Goal: Browse casually: Explore the website without a specific task or goal

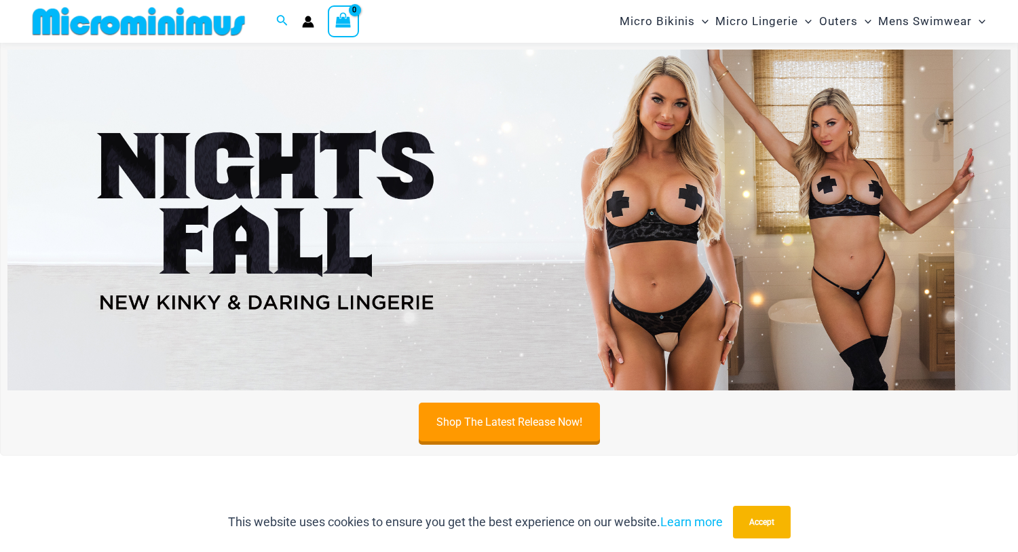
scroll to position [395, 0]
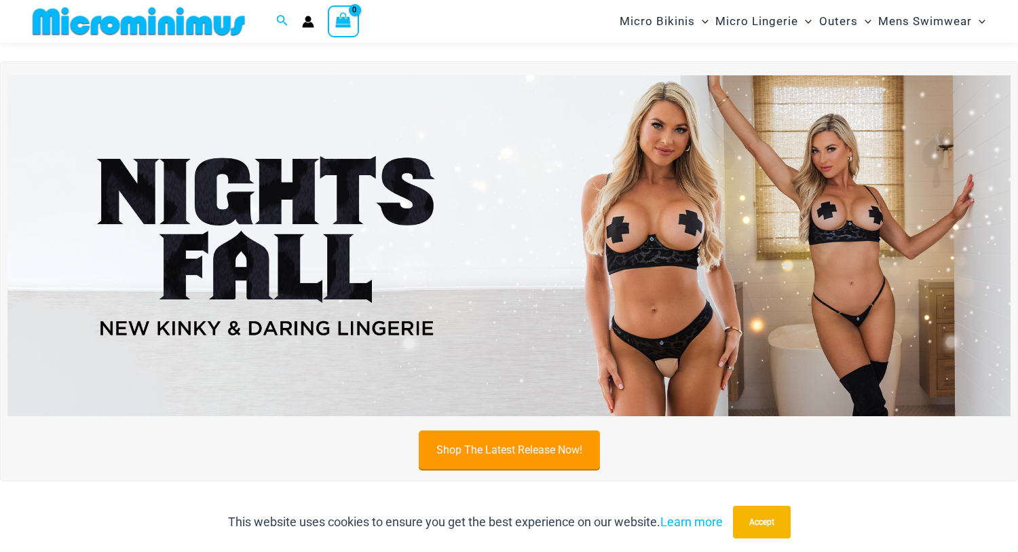
click at [531, 444] on link "Shop The Latest Release Now!" at bounding box center [509, 449] width 181 height 39
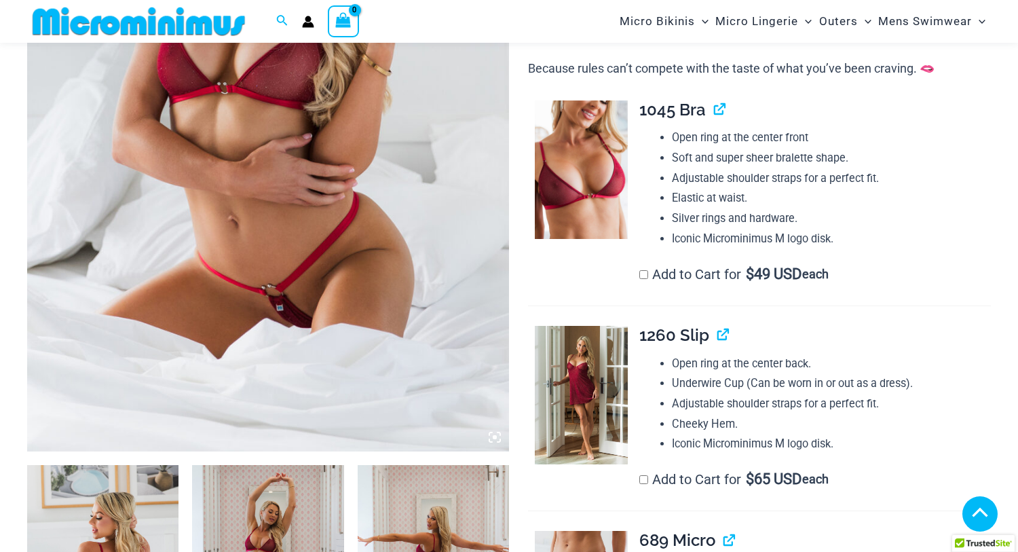
scroll to position [395, 0]
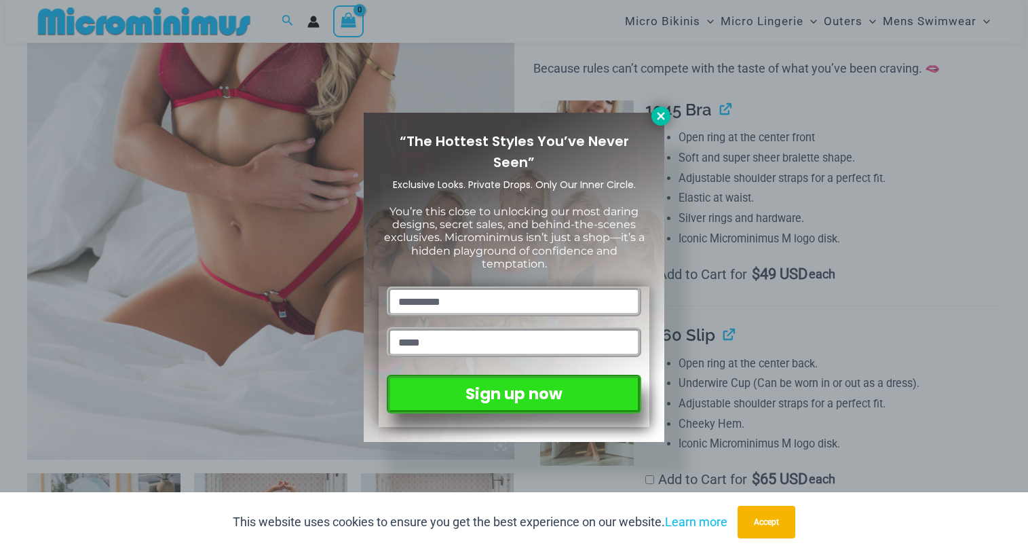
click at [661, 115] on icon at bounding box center [661, 116] width 12 height 12
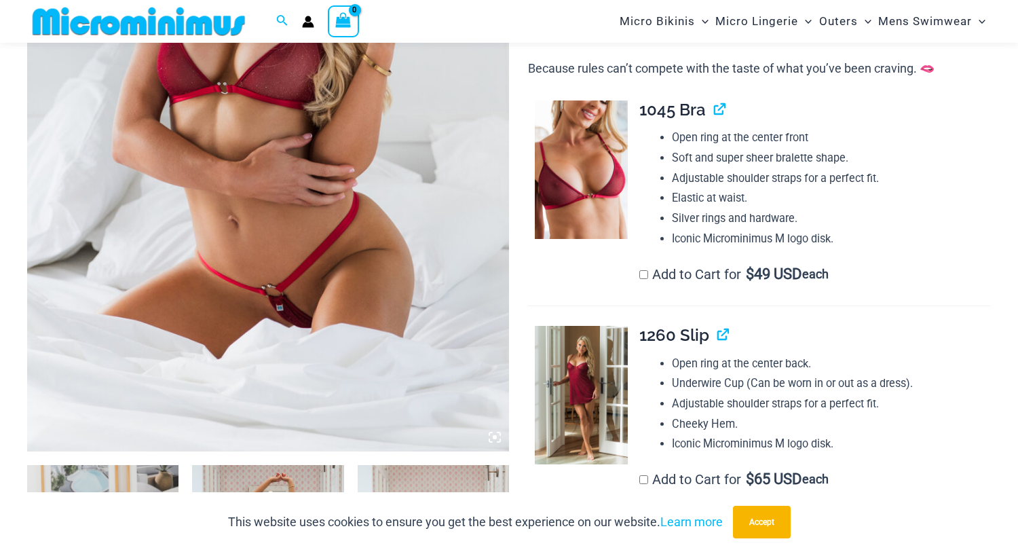
click at [493, 435] on icon at bounding box center [495, 437] width 12 height 12
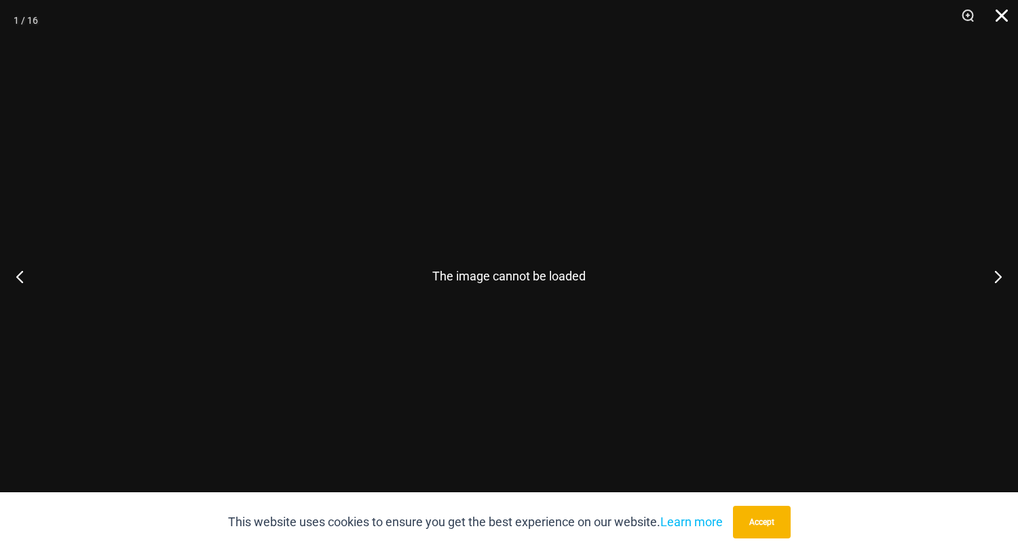
click at [1007, 16] on button "Close" at bounding box center [997, 20] width 34 height 41
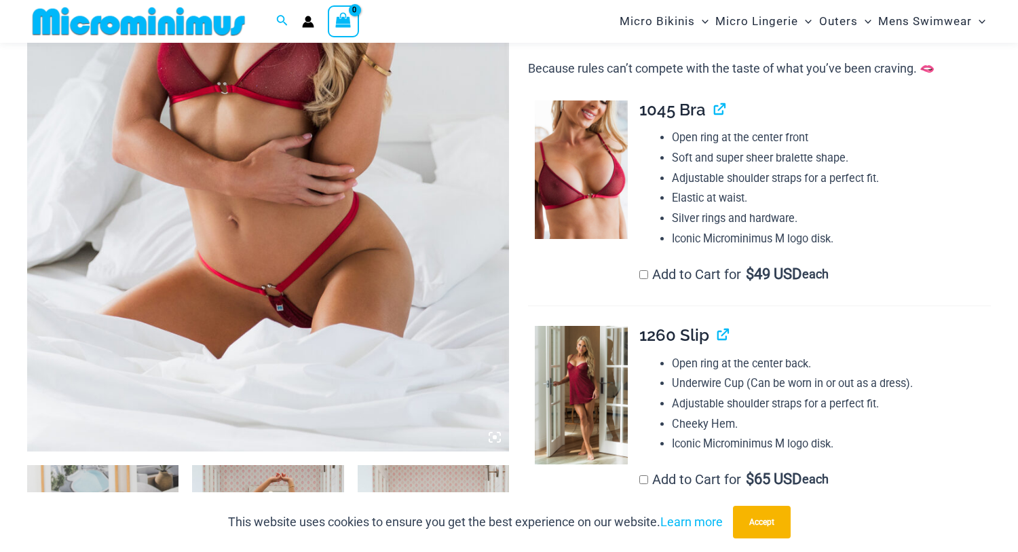
click at [288, 208] on img at bounding box center [268, 90] width 482 height 723
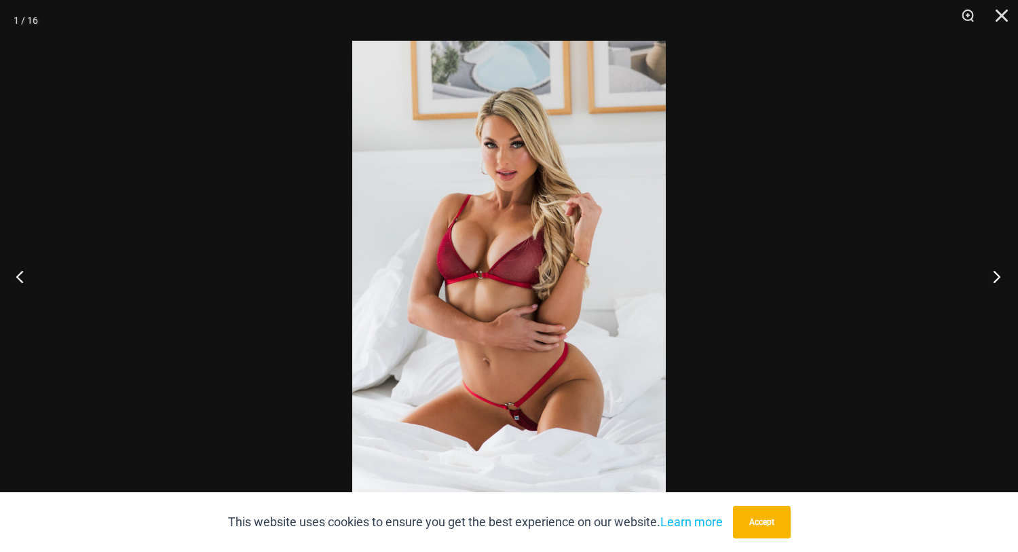
click at [998, 274] on button "Next" at bounding box center [992, 276] width 51 height 68
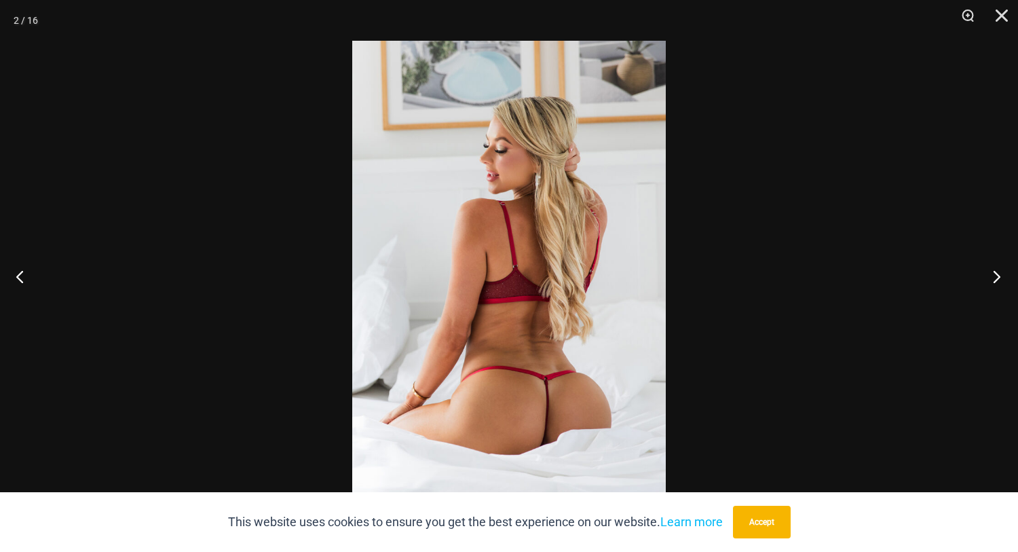
click at [994, 274] on button "Next" at bounding box center [992, 276] width 51 height 68
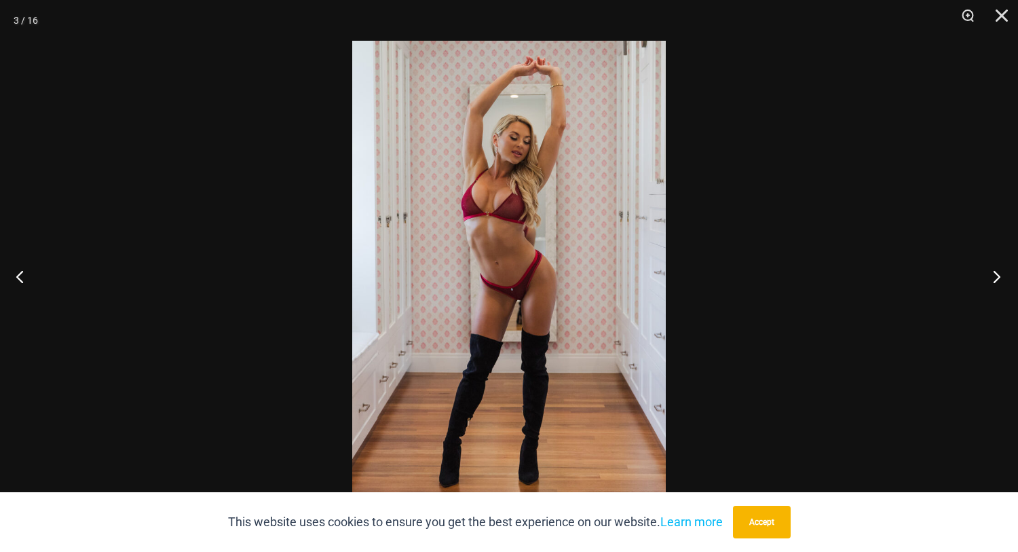
click at [994, 274] on button "Next" at bounding box center [992, 276] width 51 height 68
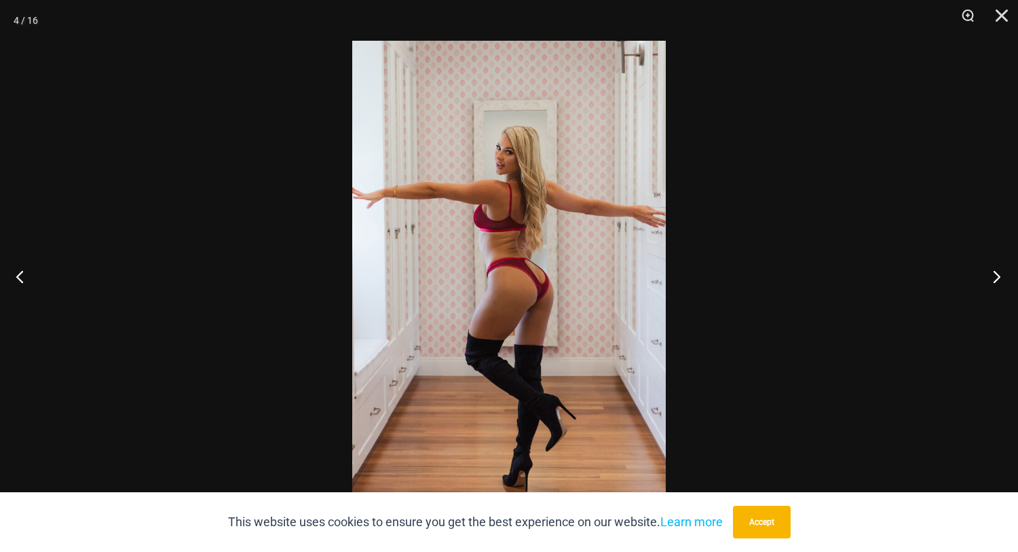
click at [994, 274] on button "Next" at bounding box center [992, 276] width 51 height 68
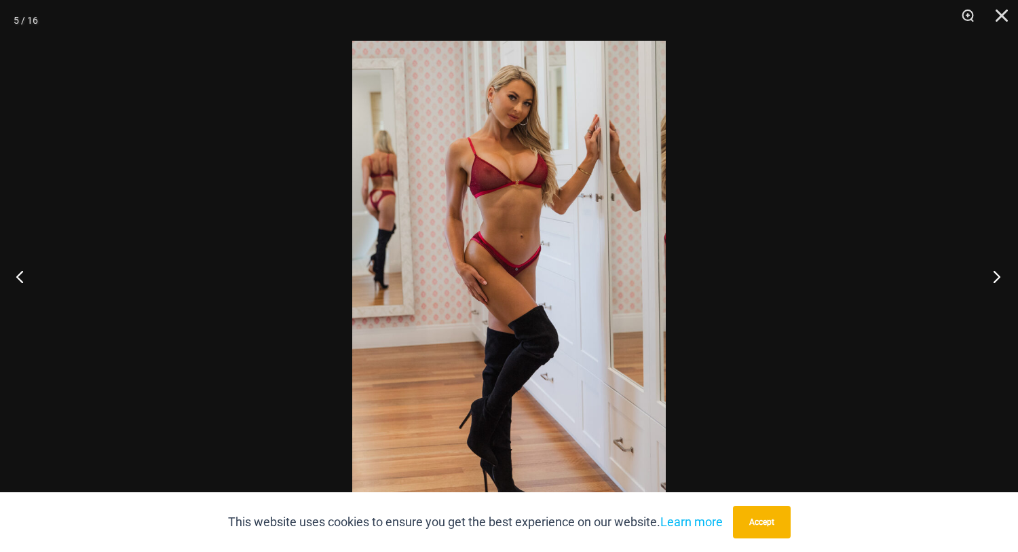
click at [994, 274] on button "Next" at bounding box center [992, 276] width 51 height 68
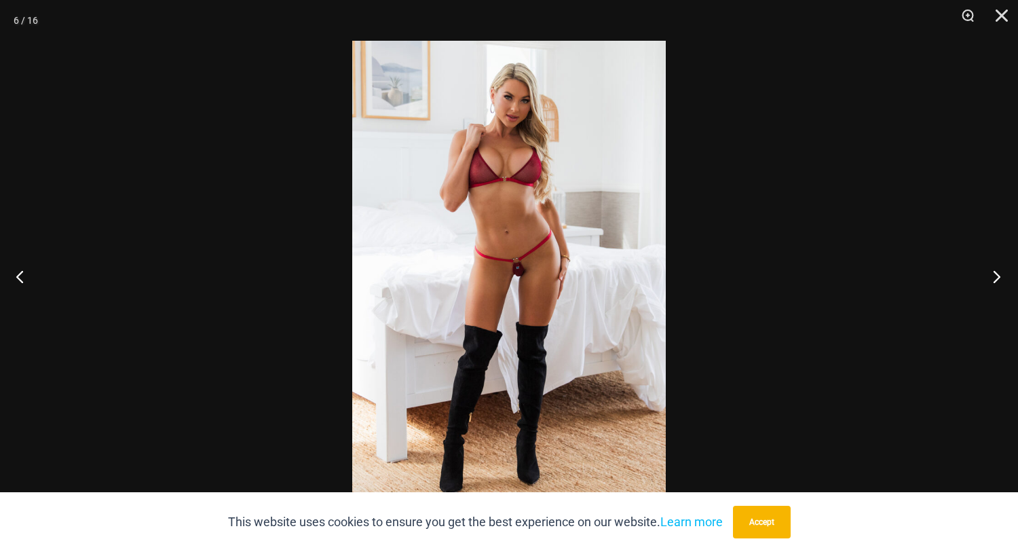
click at [1000, 271] on button "Next" at bounding box center [992, 276] width 51 height 68
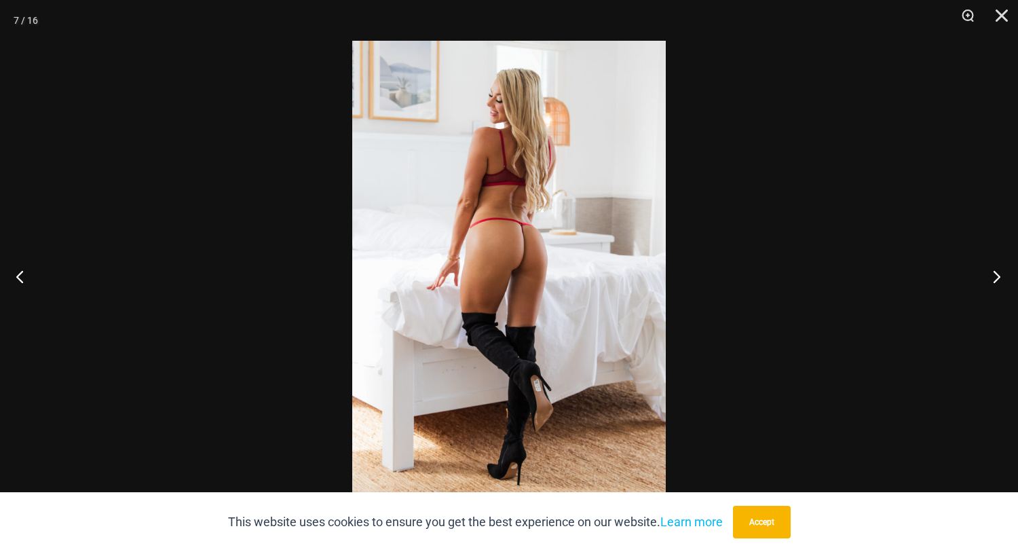
click at [1000, 271] on button "Next" at bounding box center [992, 276] width 51 height 68
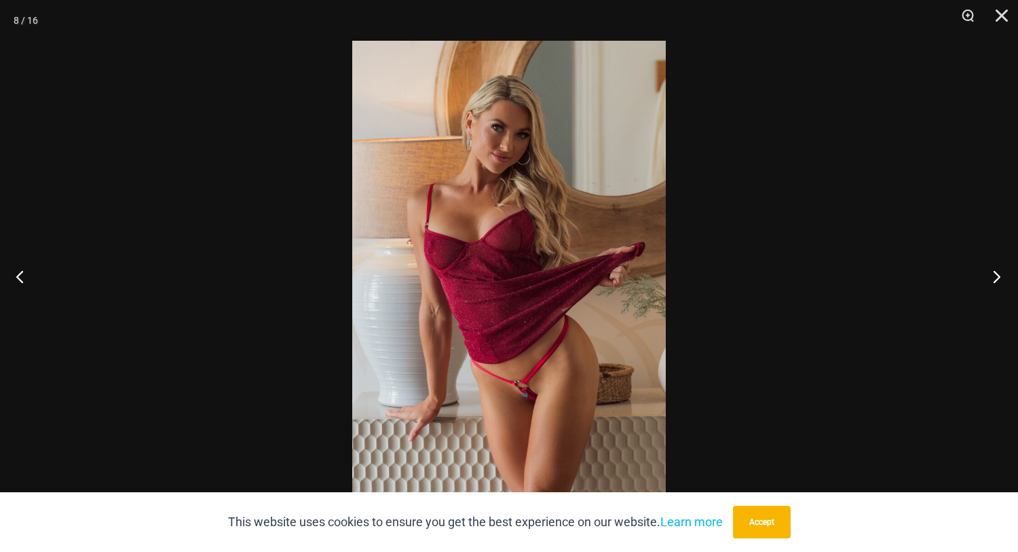
click at [1000, 271] on button "Next" at bounding box center [992, 276] width 51 height 68
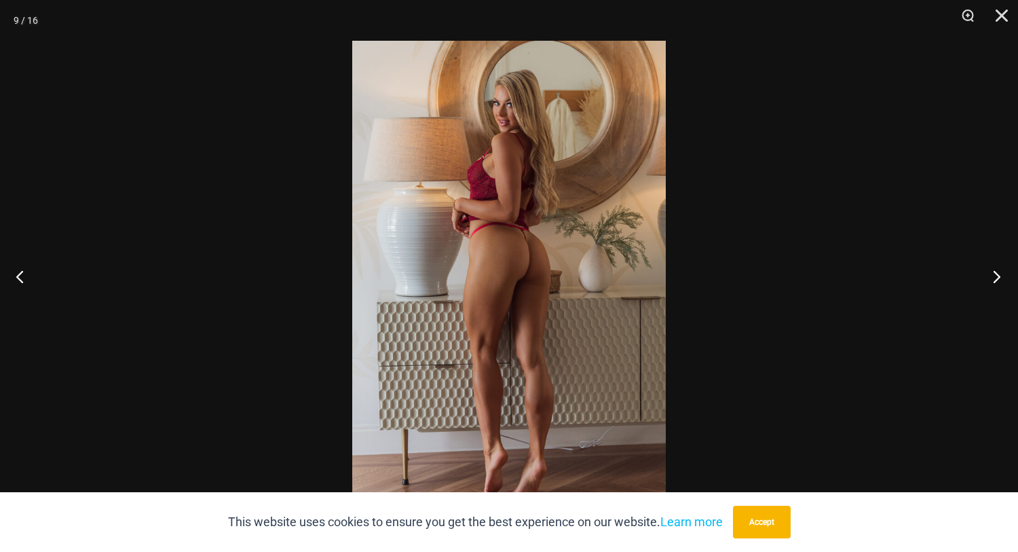
click at [1000, 271] on button "Next" at bounding box center [992, 276] width 51 height 68
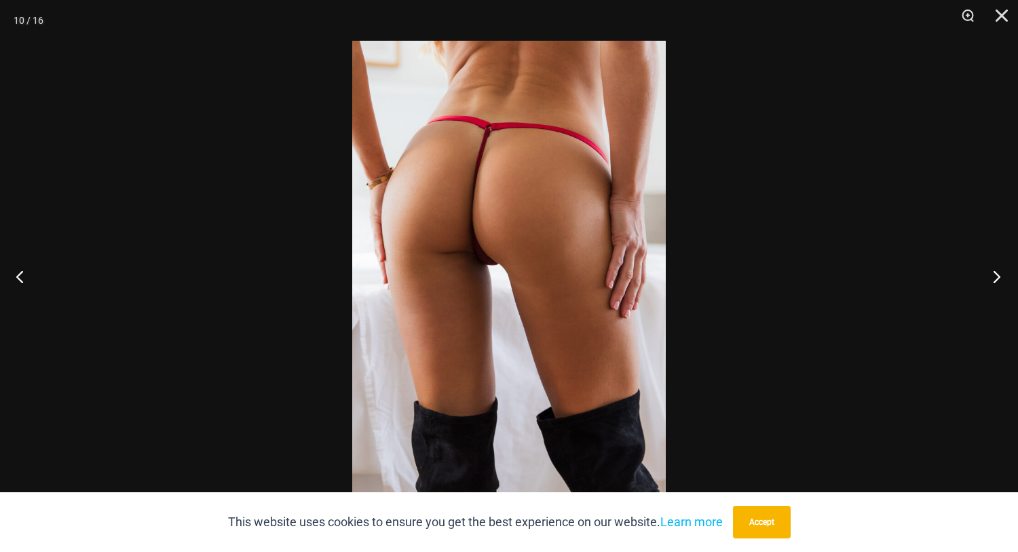
click at [1000, 271] on button "Next" at bounding box center [992, 276] width 51 height 68
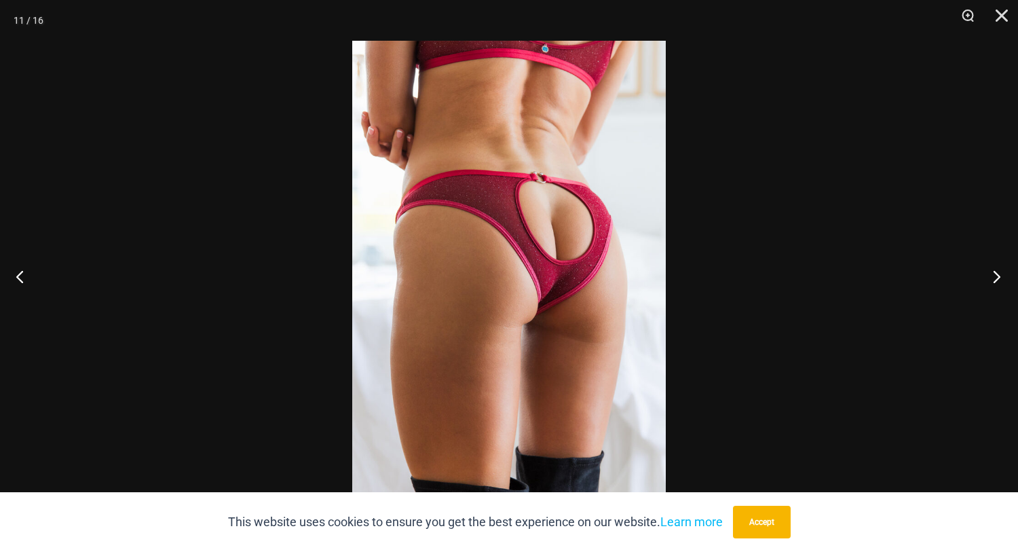
click at [1000, 271] on button "Next" at bounding box center [992, 276] width 51 height 68
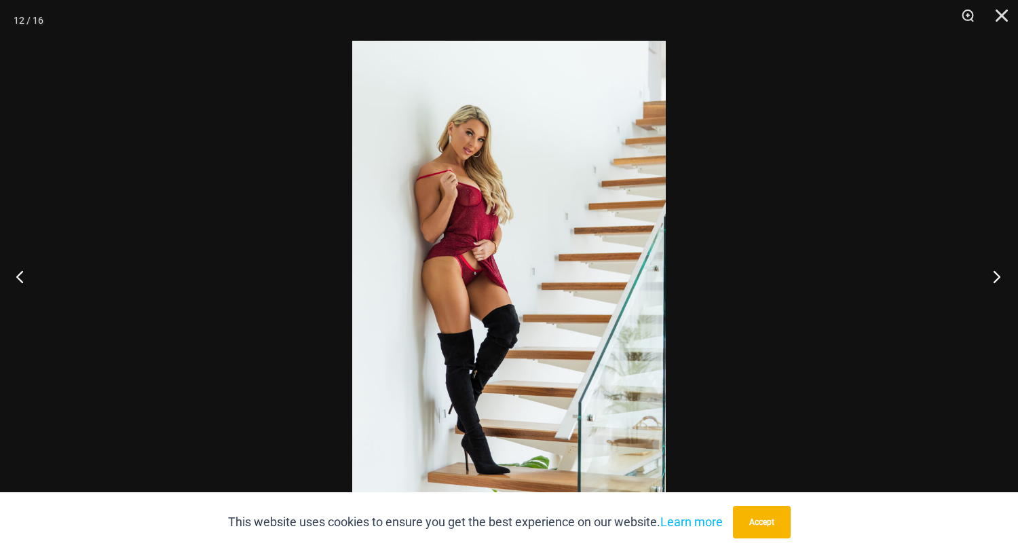
click at [1000, 271] on button "Next" at bounding box center [992, 276] width 51 height 68
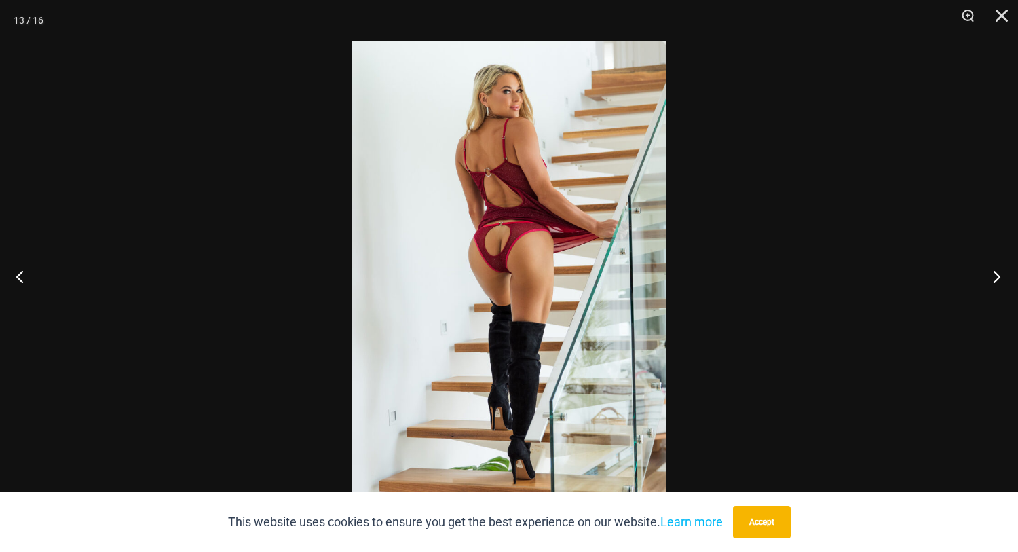
click at [998, 278] on button "Next" at bounding box center [992, 276] width 51 height 68
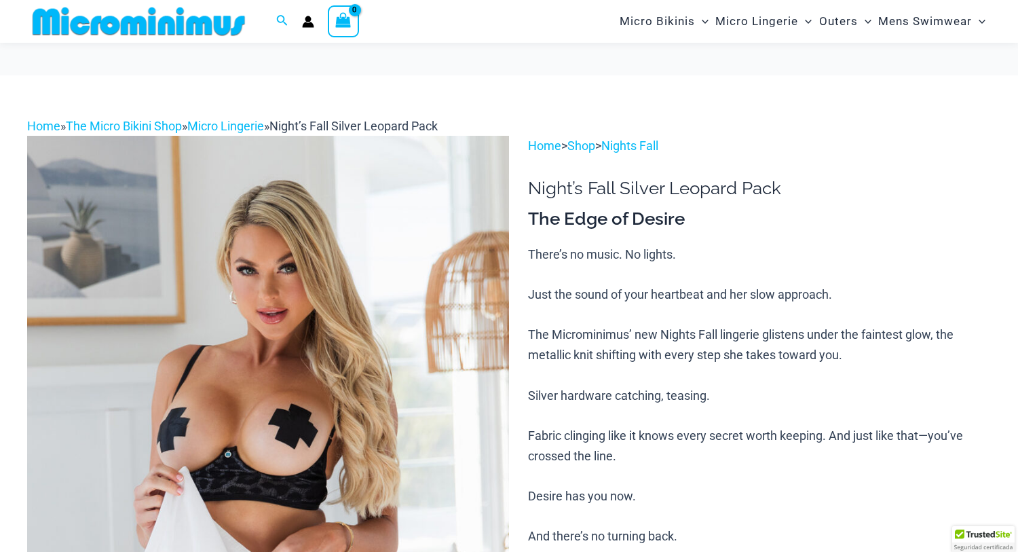
scroll to position [68, 0]
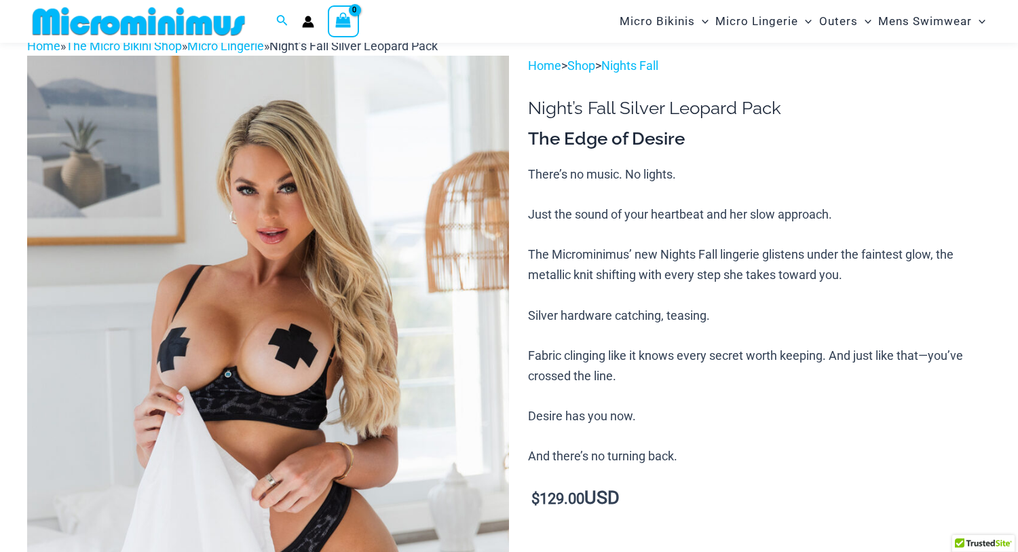
click at [357, 359] on img at bounding box center [268, 417] width 482 height 723
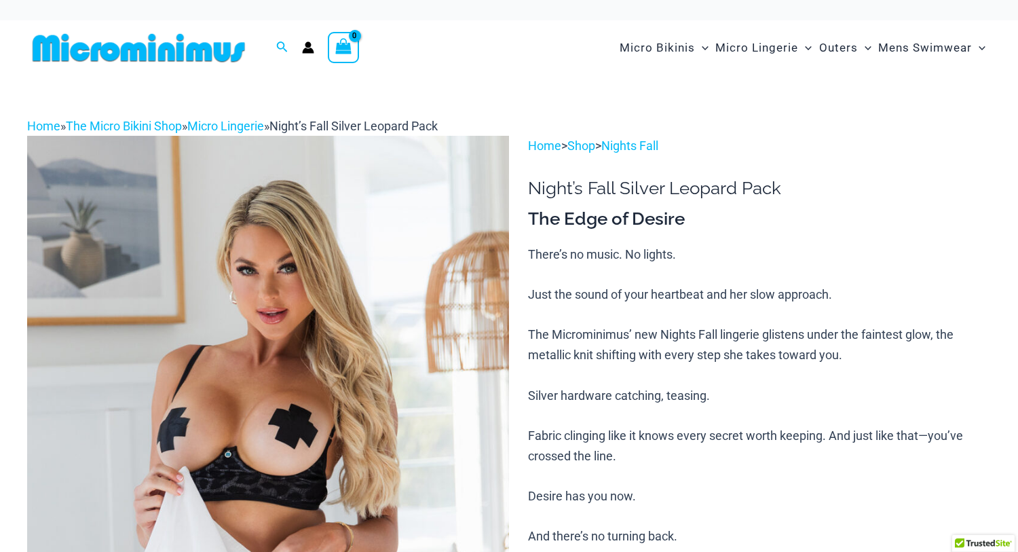
scroll to position [68, 0]
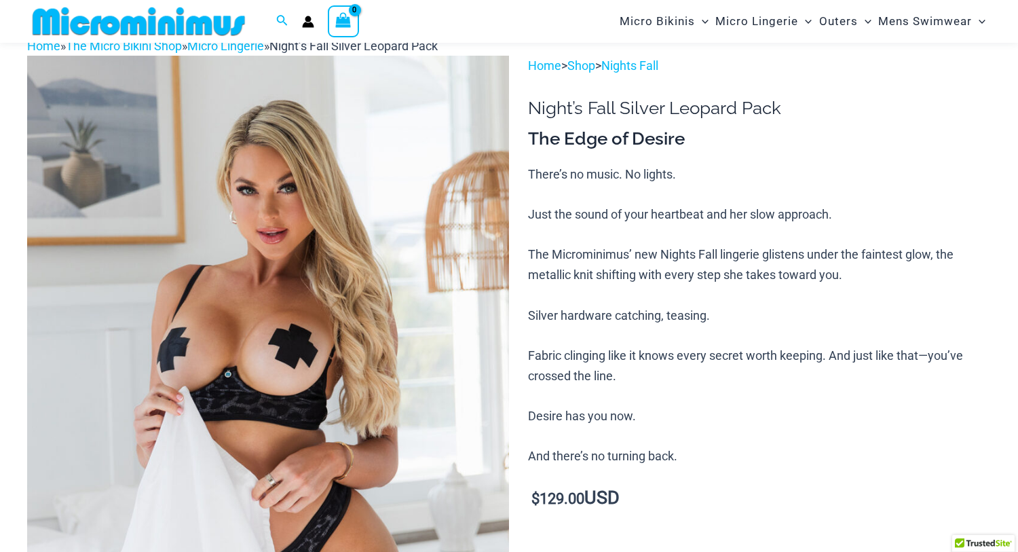
click at [318, 328] on img at bounding box center [268, 417] width 482 height 723
click at [366, 279] on img at bounding box center [268, 417] width 482 height 723
click at [101, 119] on img at bounding box center [268, 417] width 482 height 723
click at [183, 159] on img at bounding box center [268, 417] width 482 height 723
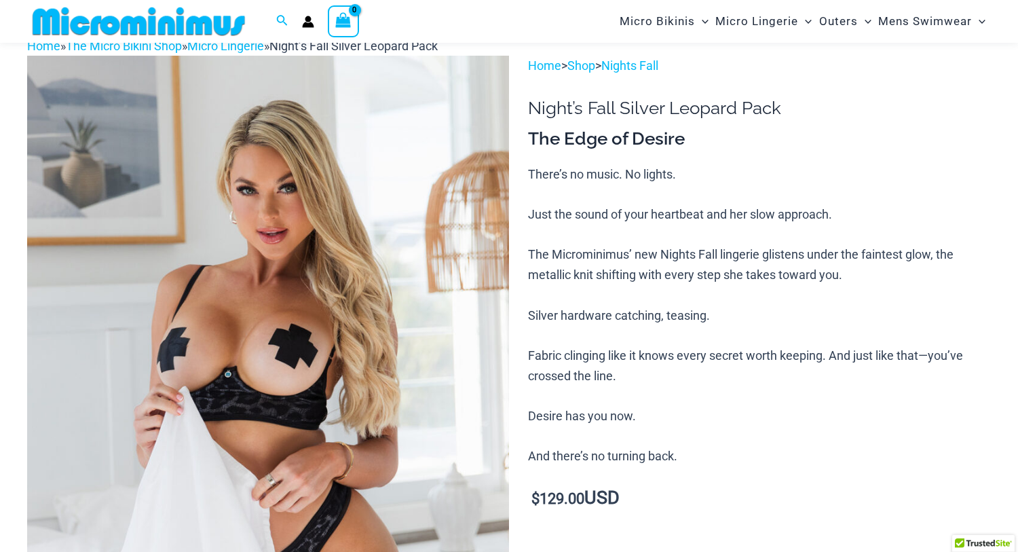
click at [183, 159] on img at bounding box center [268, 417] width 482 height 723
click at [185, 159] on img at bounding box center [268, 417] width 482 height 723
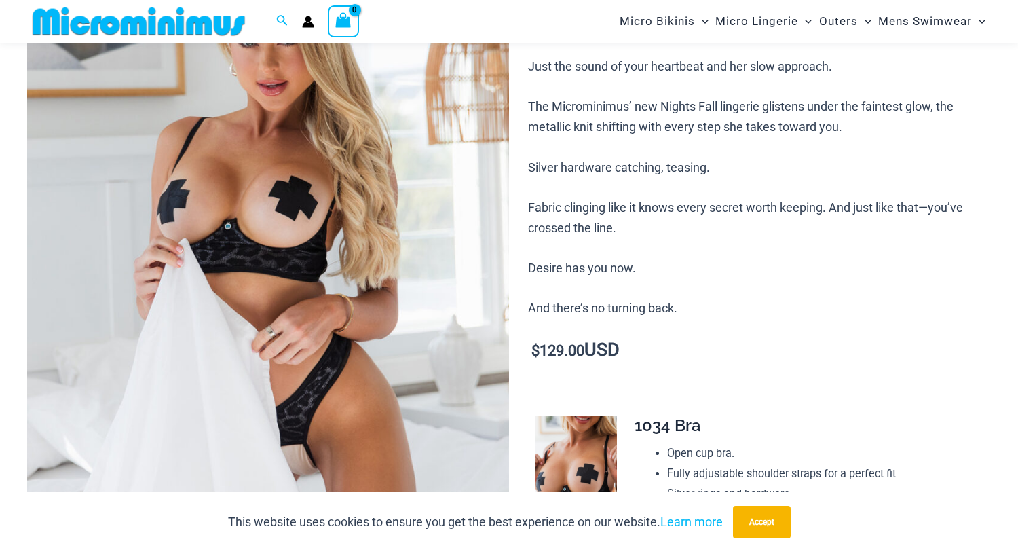
scroll to position [204, 0]
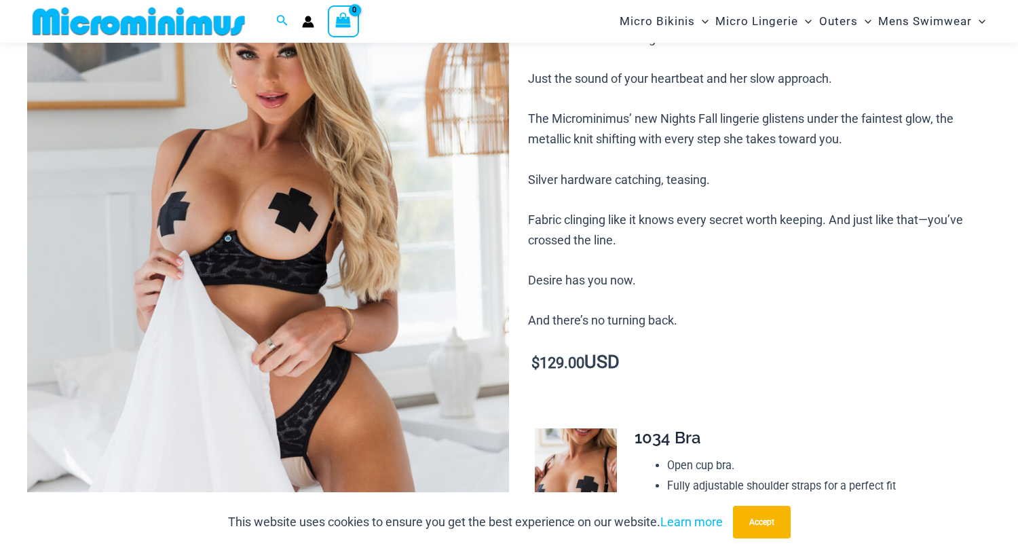
click at [399, 432] on img at bounding box center [268, 281] width 482 height 723
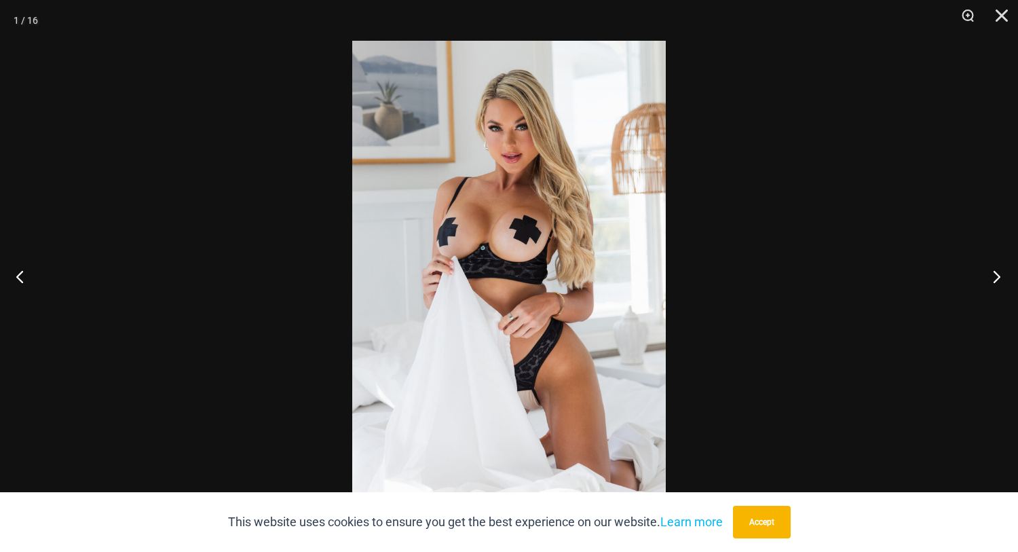
click at [998, 269] on button "Next" at bounding box center [992, 276] width 51 height 68
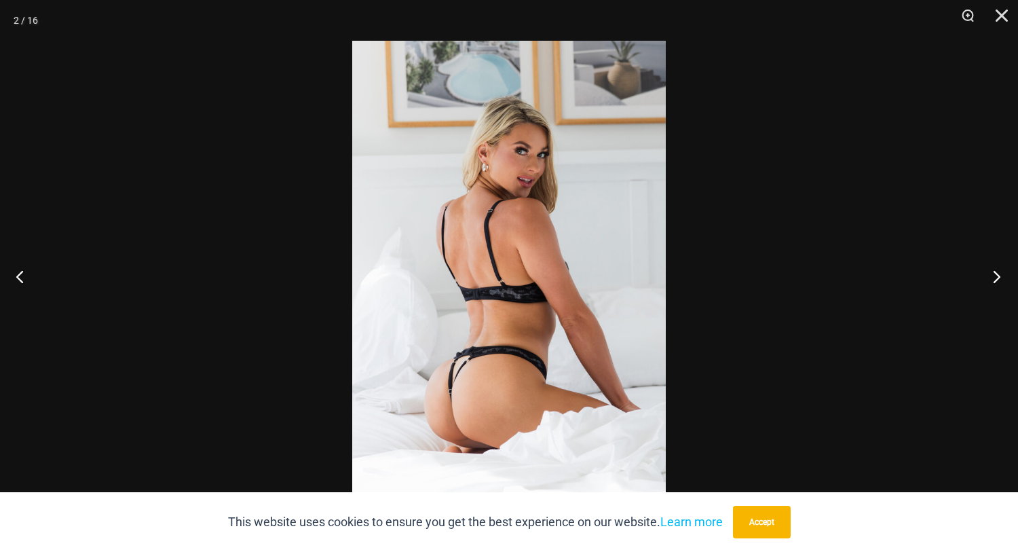
click at [996, 275] on button "Next" at bounding box center [992, 276] width 51 height 68
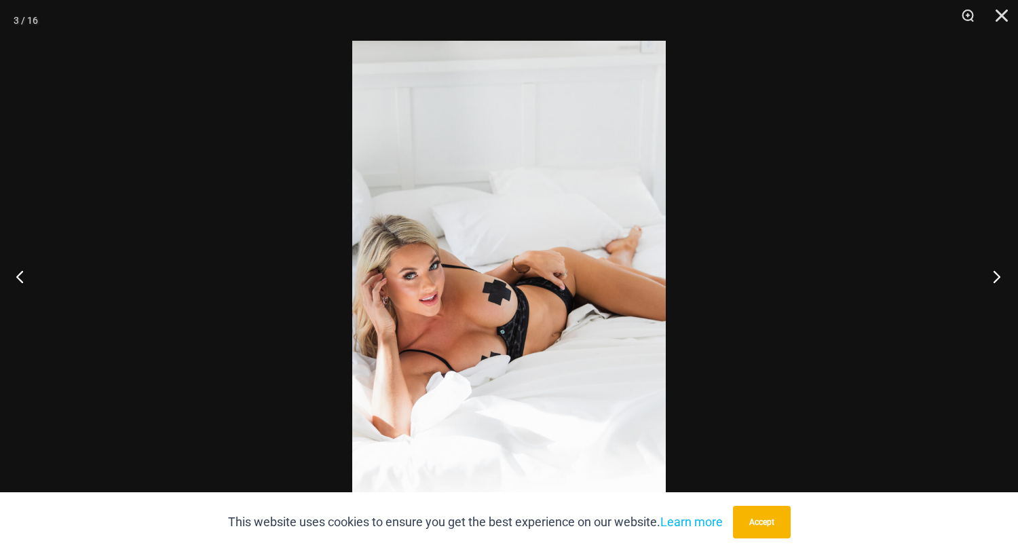
click at [996, 275] on button "Next" at bounding box center [992, 276] width 51 height 68
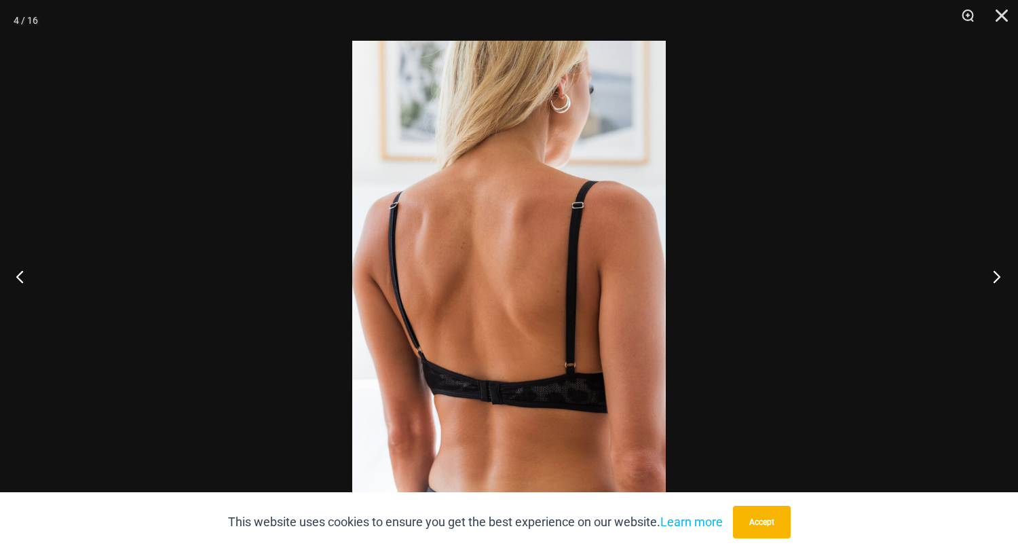
click at [996, 275] on button "Next" at bounding box center [992, 276] width 51 height 68
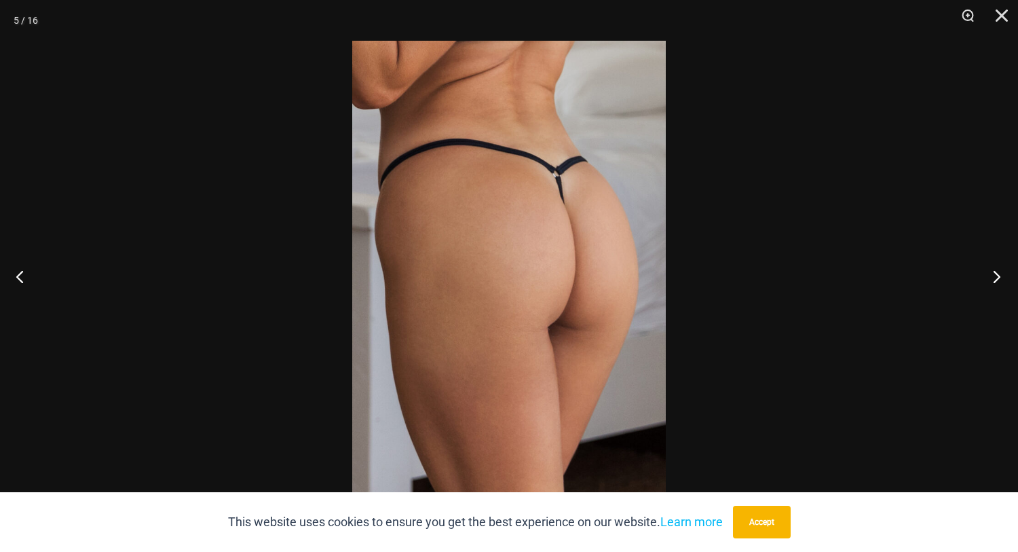
click at [996, 275] on button "Next" at bounding box center [992, 276] width 51 height 68
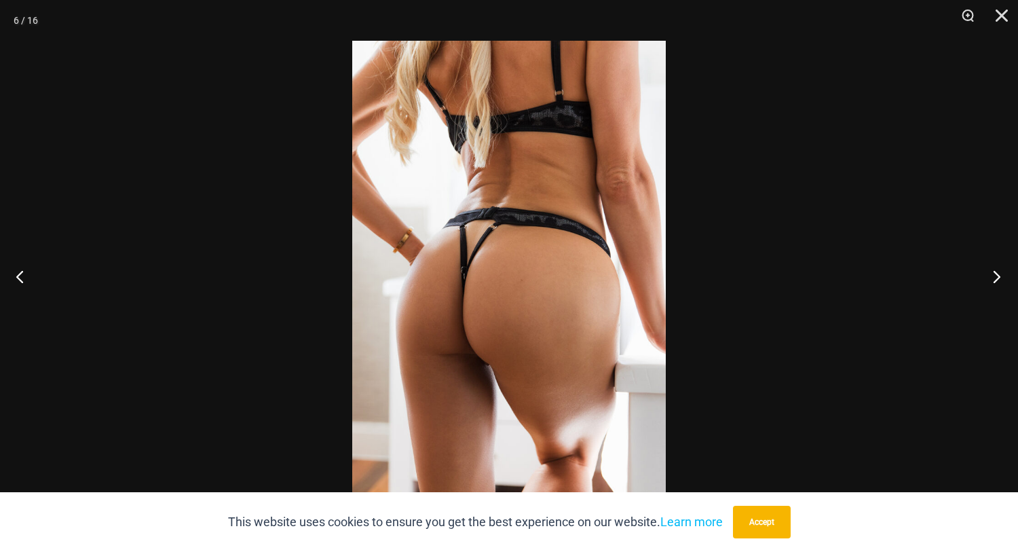
click at [996, 275] on button "Next" at bounding box center [992, 276] width 51 height 68
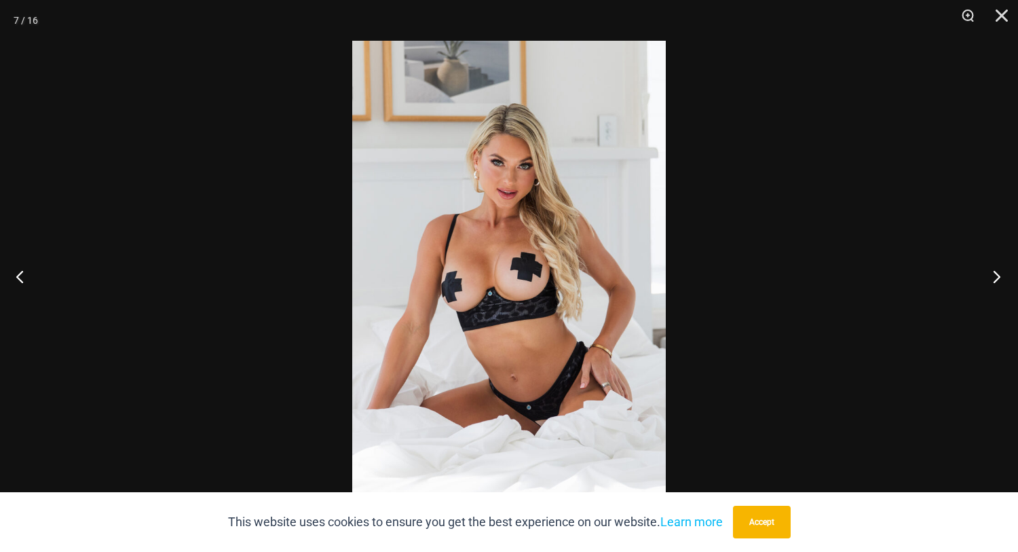
click at [996, 275] on button "Next" at bounding box center [992, 276] width 51 height 68
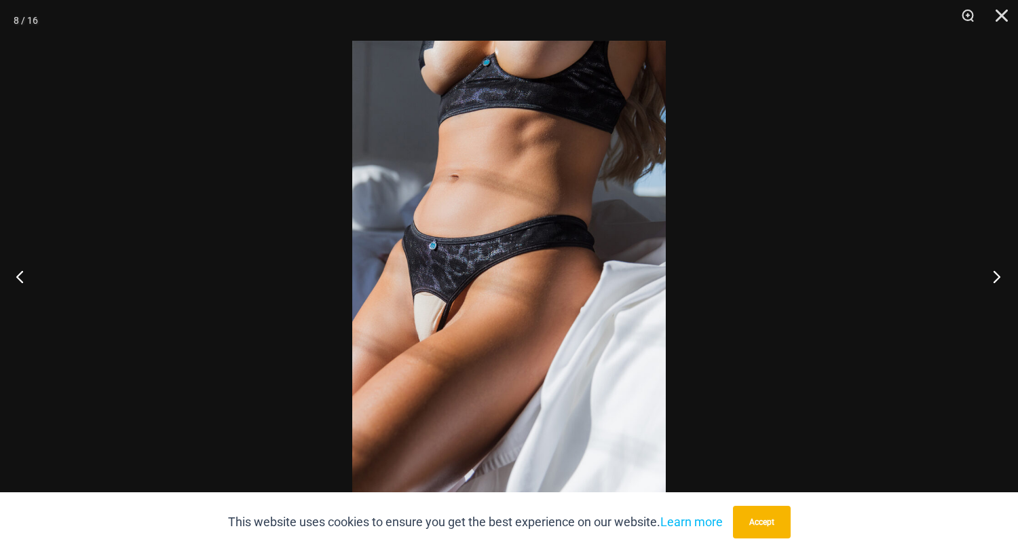
click at [996, 275] on button "Next" at bounding box center [992, 276] width 51 height 68
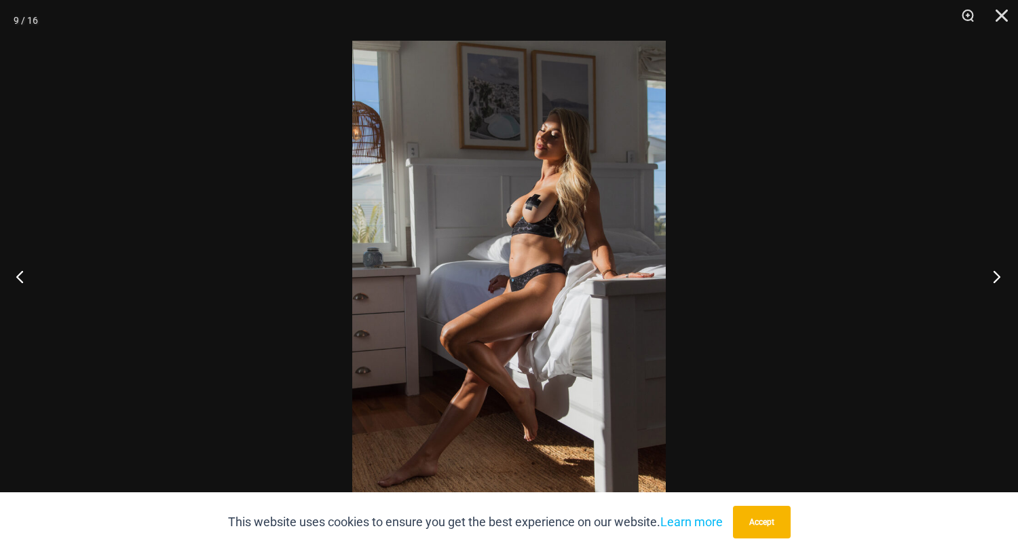
click at [996, 275] on button "Next" at bounding box center [992, 276] width 51 height 68
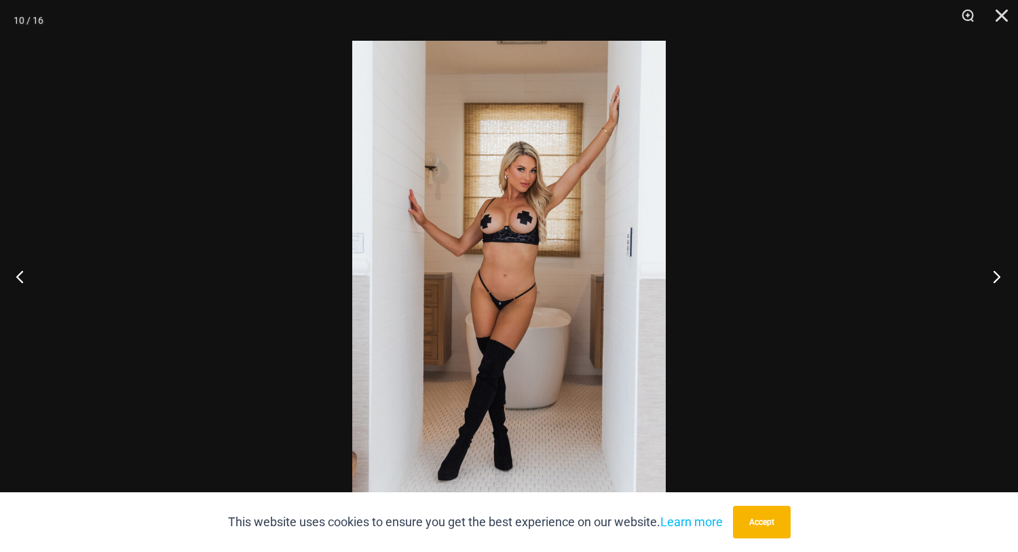
click at [996, 275] on button "Next" at bounding box center [992, 276] width 51 height 68
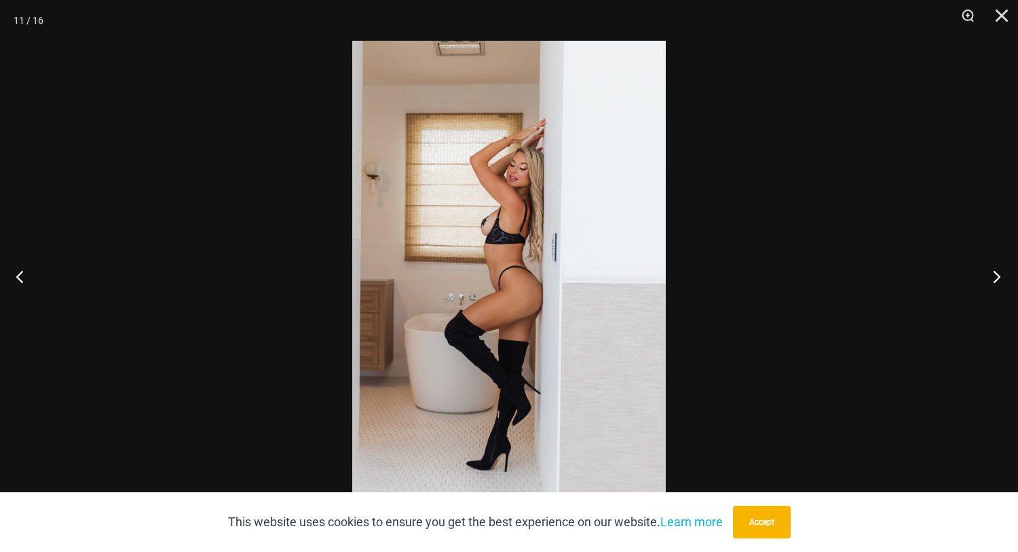
click at [996, 275] on button "Next" at bounding box center [992, 276] width 51 height 68
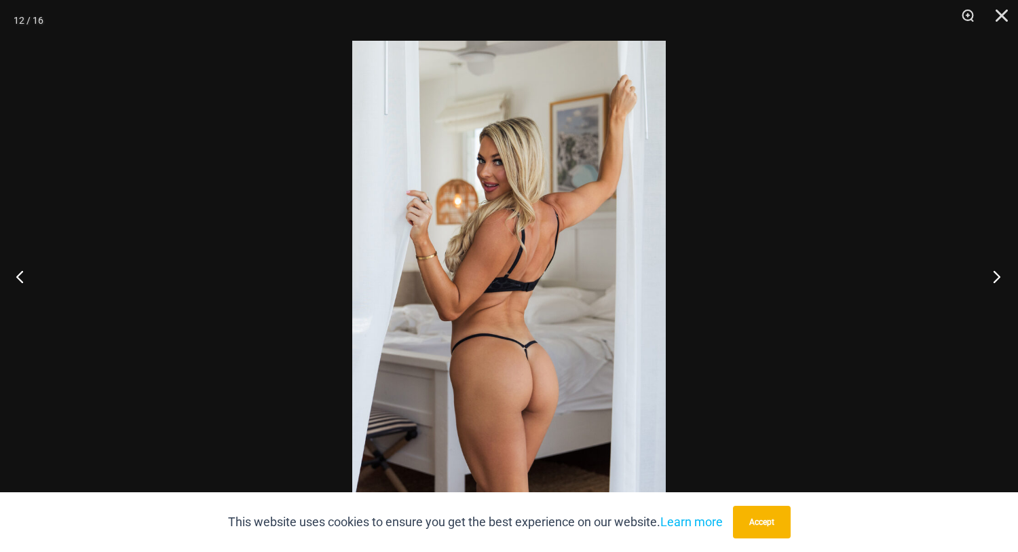
click at [996, 275] on button "Next" at bounding box center [992, 276] width 51 height 68
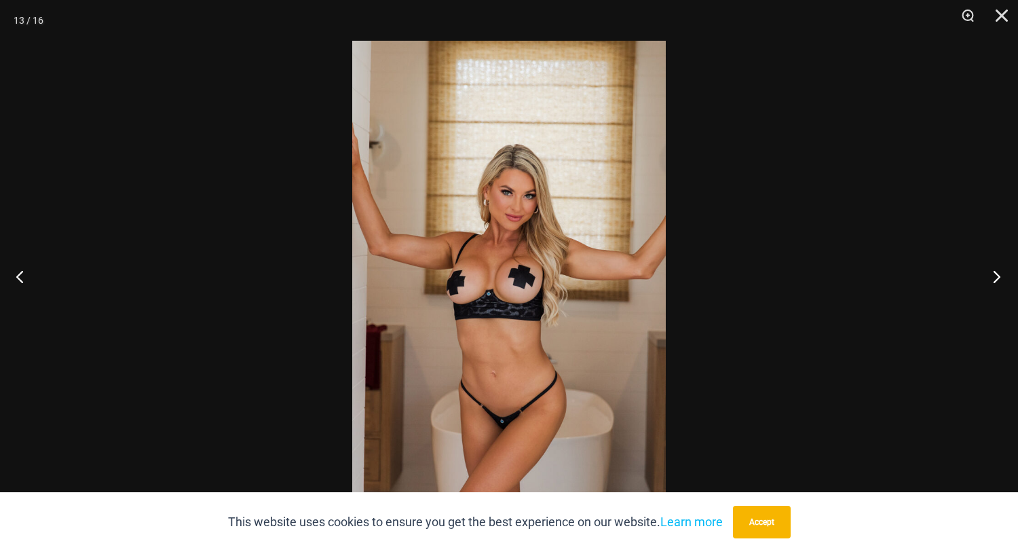
click at [996, 275] on button "Next" at bounding box center [992, 276] width 51 height 68
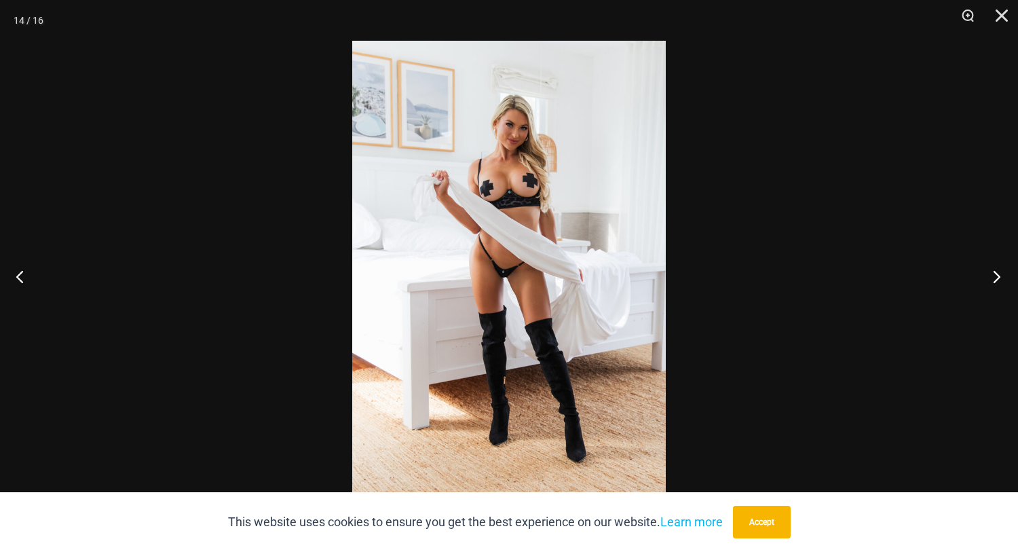
click at [996, 275] on button "Next" at bounding box center [992, 276] width 51 height 68
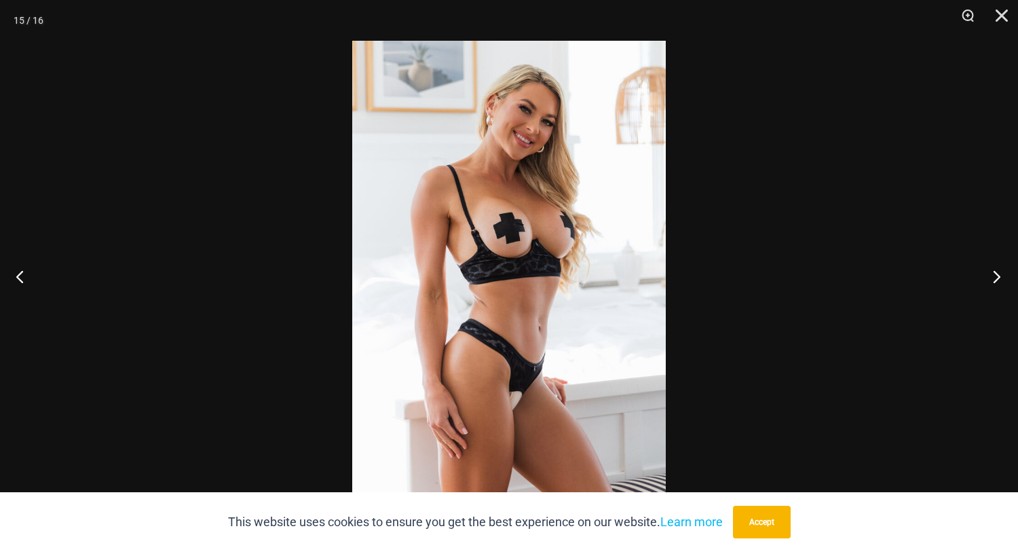
click at [996, 275] on button "Next" at bounding box center [992, 276] width 51 height 68
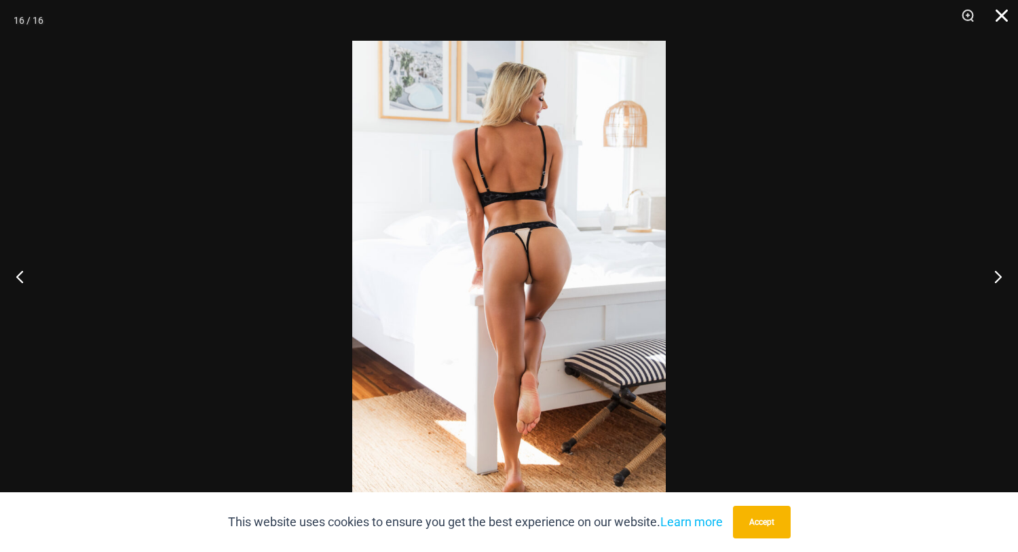
click at [998, 14] on button "Close" at bounding box center [997, 20] width 34 height 41
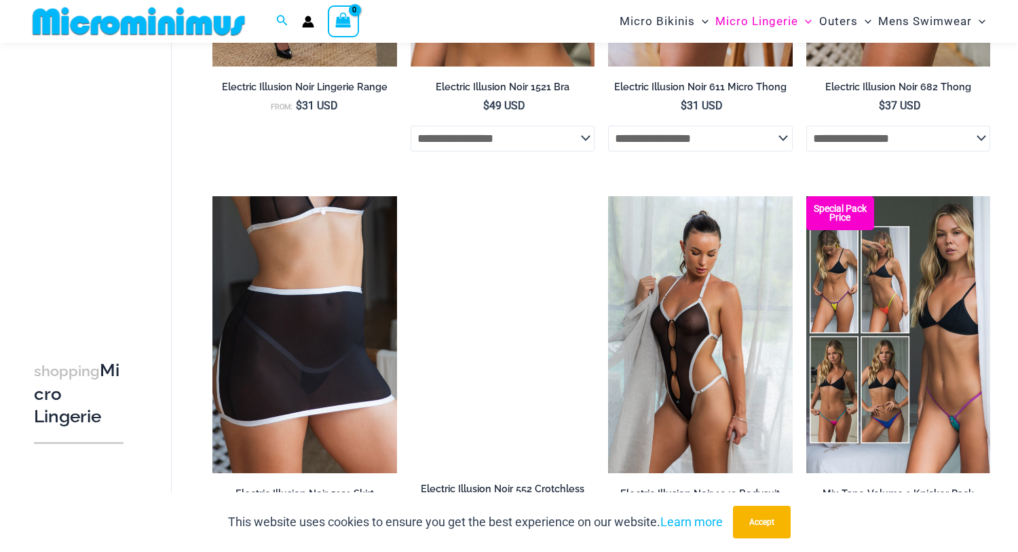
scroll to position [3190, 0]
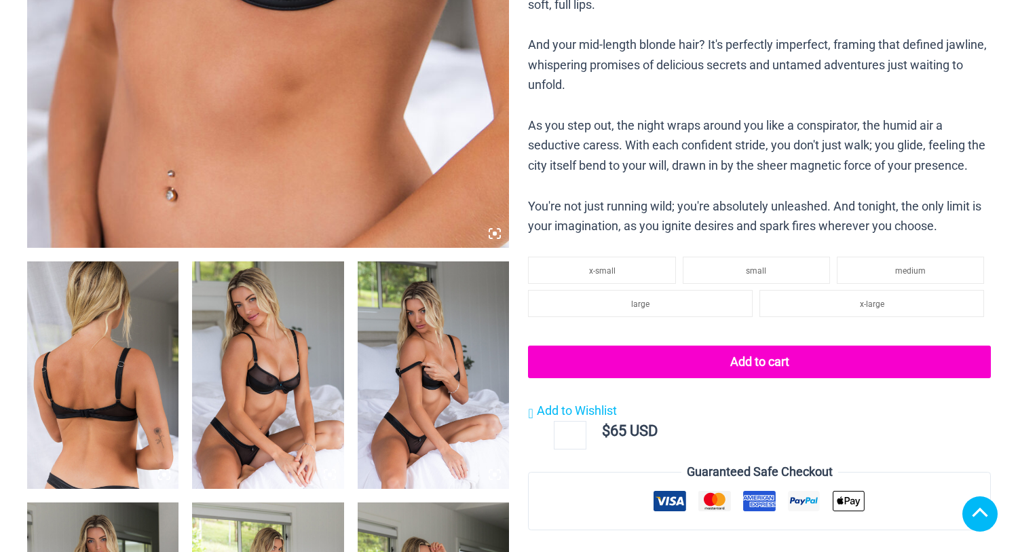
scroll to position [611, 0]
click at [132, 367] on img at bounding box center [102, 374] width 151 height 227
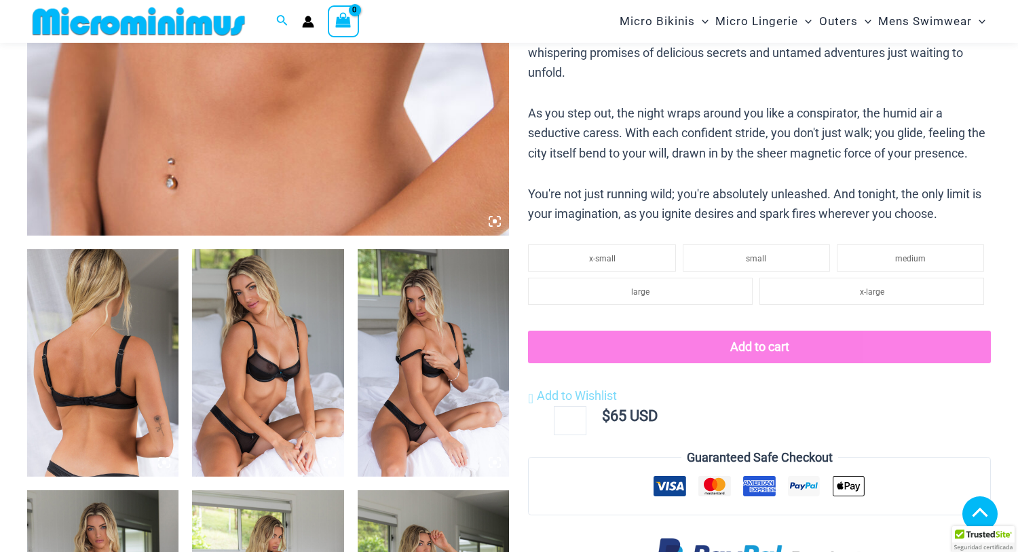
click at [114, 391] on img at bounding box center [102, 362] width 151 height 227
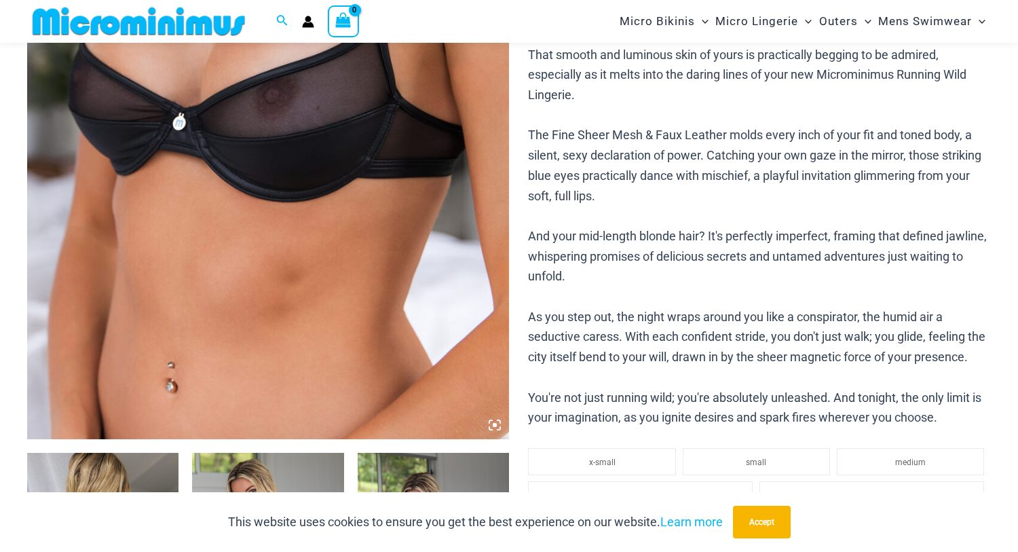
scroll to position [666, 0]
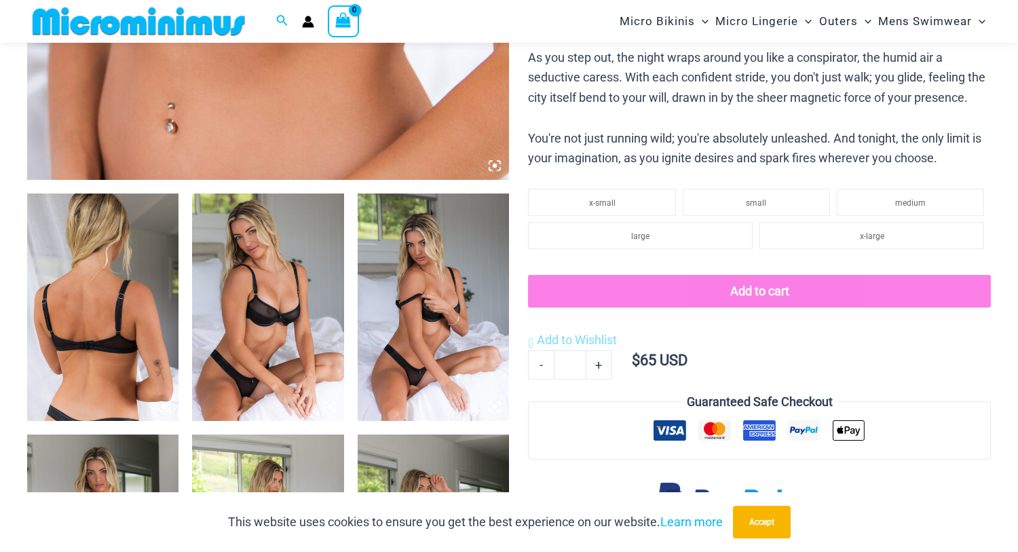
click at [124, 329] on img at bounding box center [102, 306] width 151 height 227
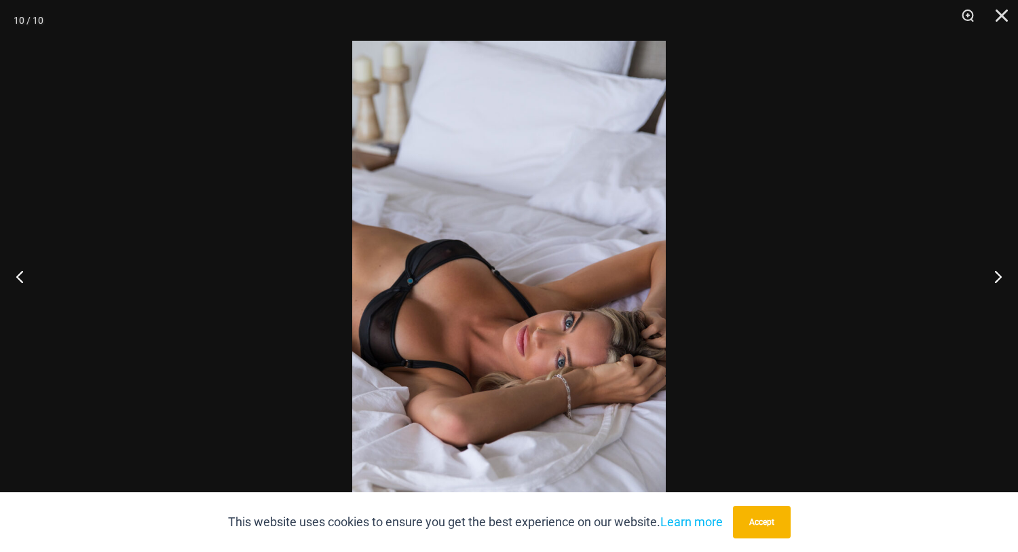
click at [534, 289] on img at bounding box center [509, 276] width 314 height 470
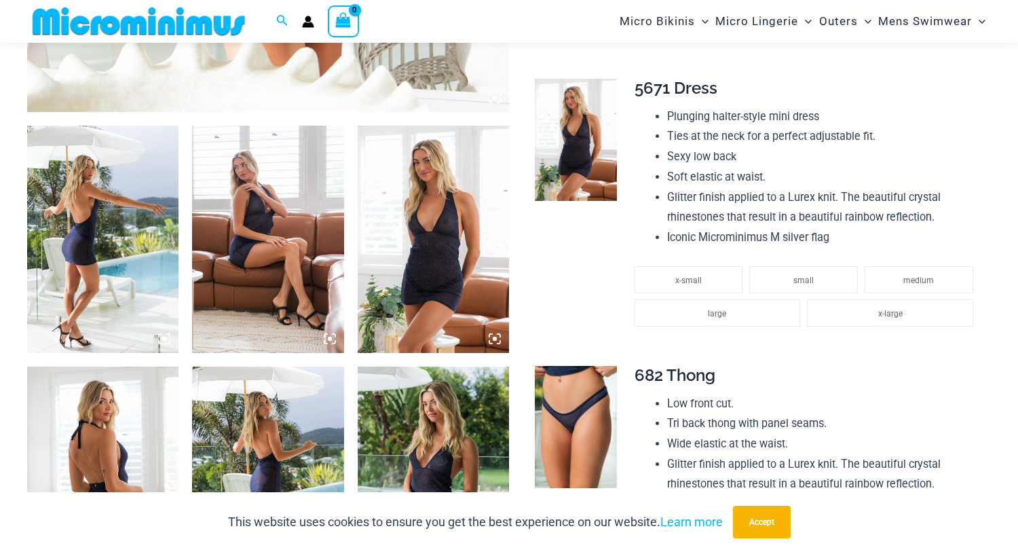
scroll to position [802, 0]
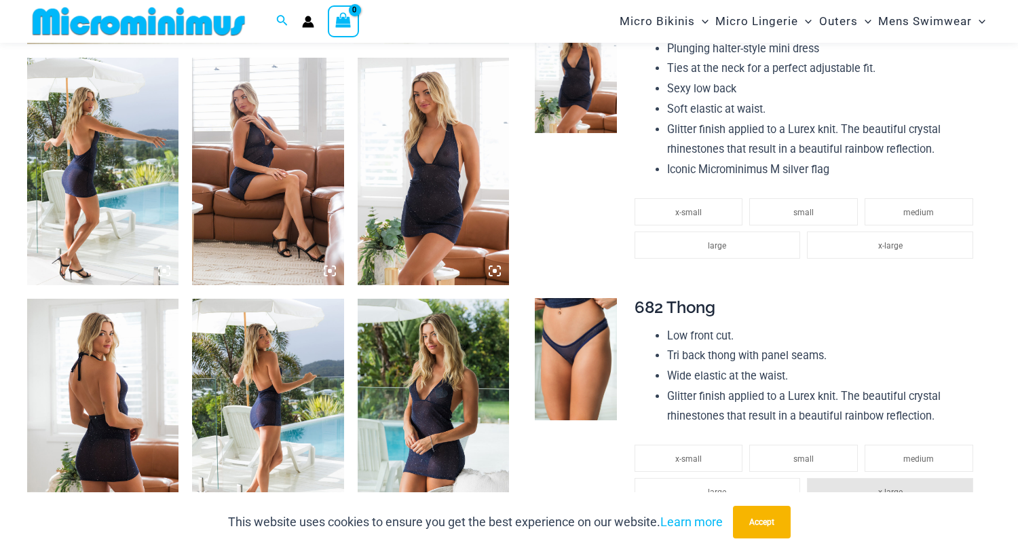
click at [456, 170] on img at bounding box center [433, 171] width 151 height 227
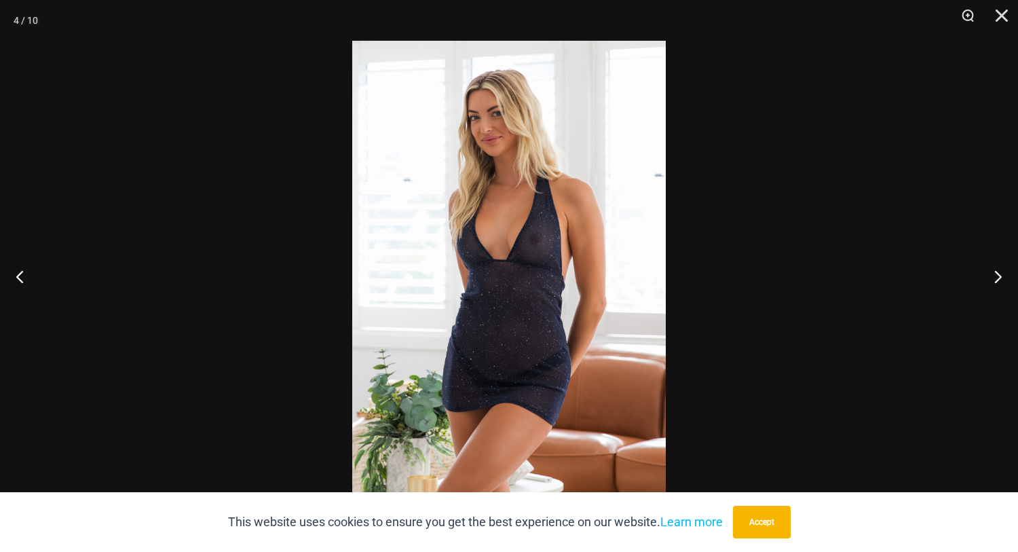
click at [718, 228] on div at bounding box center [509, 276] width 1018 height 552
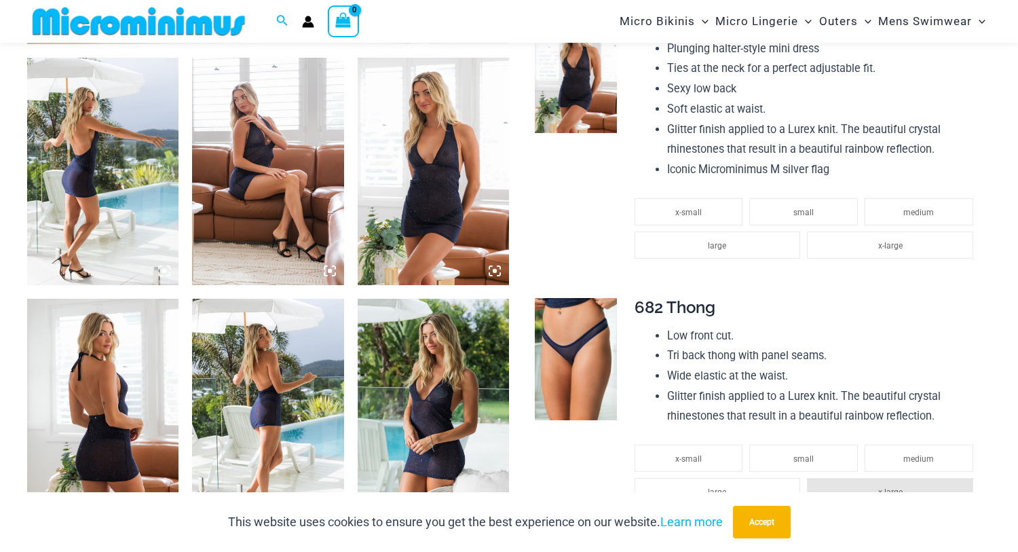
click at [474, 358] on img at bounding box center [433, 412] width 151 height 227
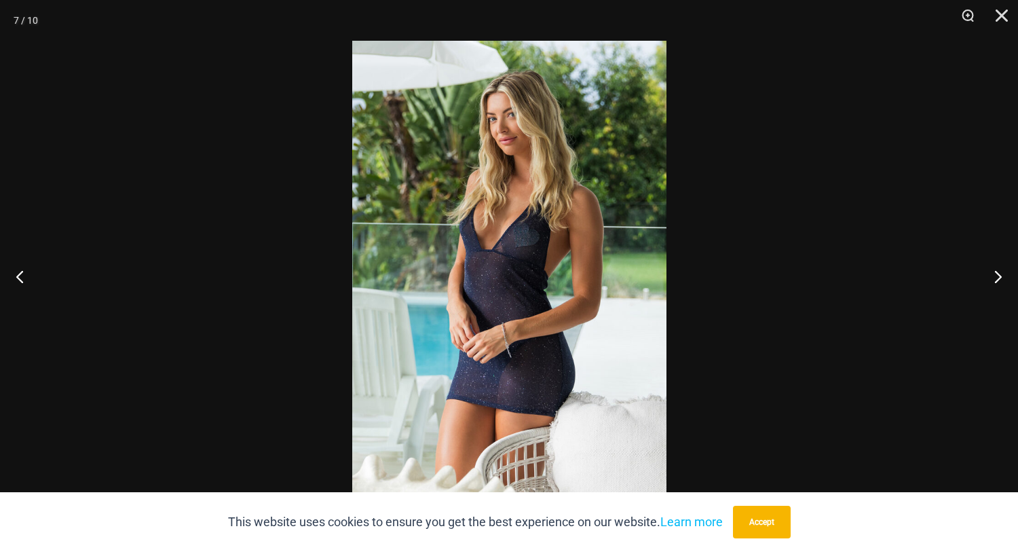
click at [845, 286] on div at bounding box center [509, 276] width 1018 height 552
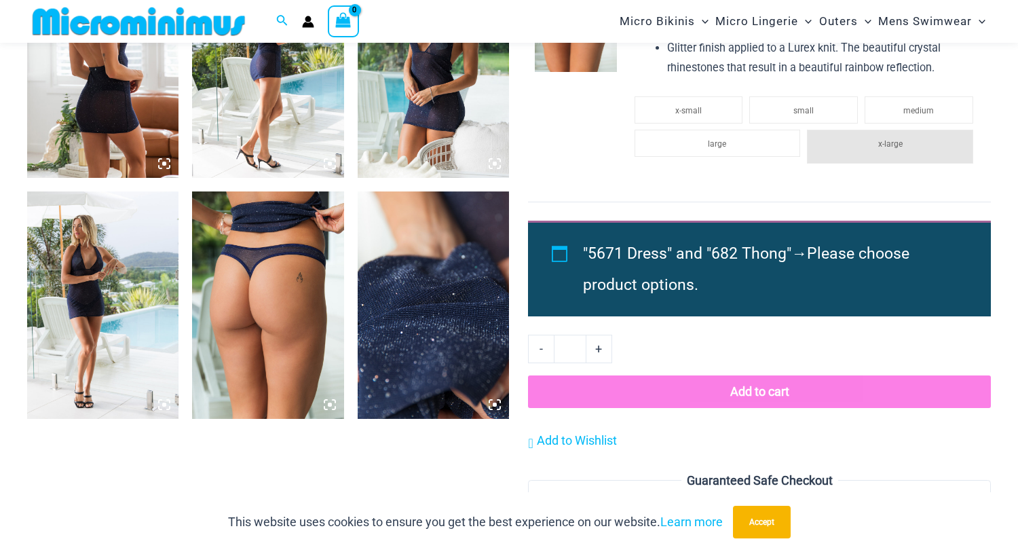
scroll to position [1345, 0]
